Goal: Navigation & Orientation: Find specific page/section

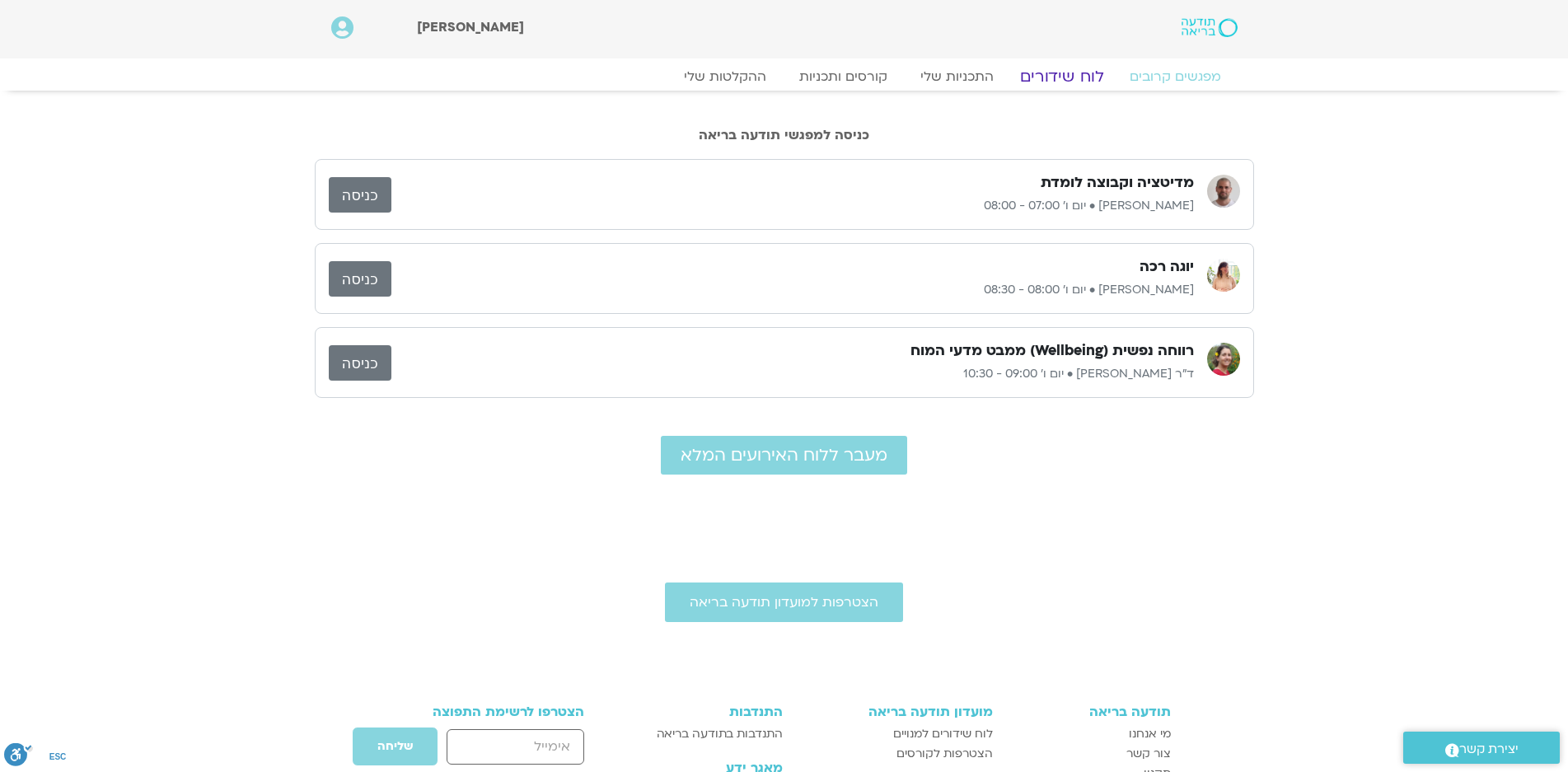
click at [1062, 76] on link "לוח שידורים" at bounding box center [1061, 77] width 124 height 20
click at [1058, 68] on link "לוח שידורים" at bounding box center [1061, 77] width 124 height 20
click at [357, 188] on link "כניסה" at bounding box center [360, 195] width 62 height 35
